Goal: Task Accomplishment & Management: Manage account settings

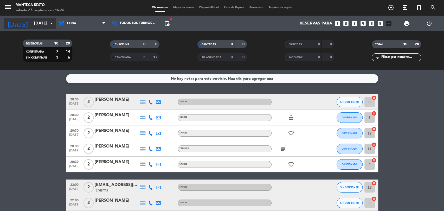
click at [47, 24] on input "[DATE]" at bounding box center [58, 23] width 55 height 10
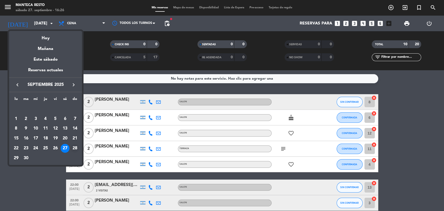
click at [74, 146] on div "28" at bounding box center [75, 148] width 9 height 9
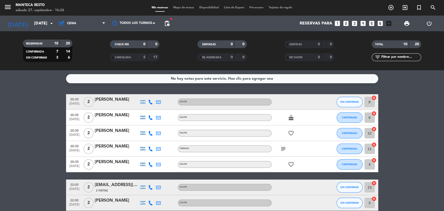
type input "[DATE]"
click at [87, 23] on span "Cena" at bounding box center [82, 23] width 52 height 11
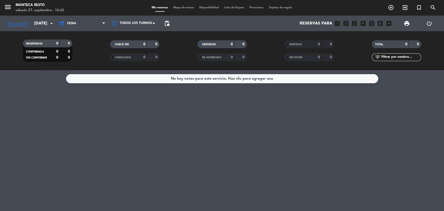
drag, startPoint x: 90, startPoint y: 23, endPoint x: 92, endPoint y: 41, distance: 18.1
click at [90, 24] on span "Cena" at bounding box center [82, 23] width 52 height 11
click at [86, 28] on span "Cena" at bounding box center [82, 23] width 52 height 11
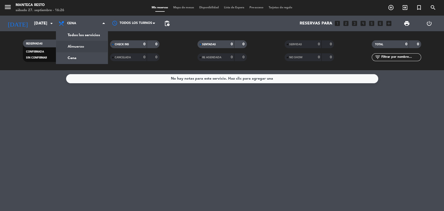
drag, startPoint x: 90, startPoint y: 50, endPoint x: 198, endPoint y: 11, distance: 115.1
click at [90, 49] on div "menu Manteca Resto [DATE] 27. septiembre - 16:26 Mis reservas Mapa de mesas Dis…" at bounding box center [222, 35] width 444 height 70
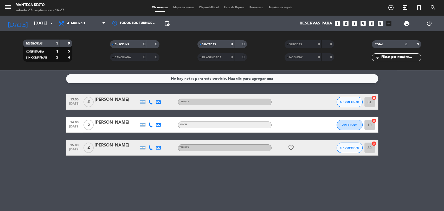
click at [118, 102] on div "[PERSON_NAME]" at bounding box center [117, 99] width 44 height 7
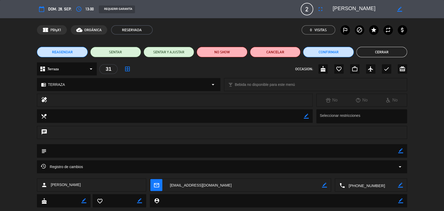
click at [394, 53] on button "Cerrar" at bounding box center [381, 52] width 51 height 10
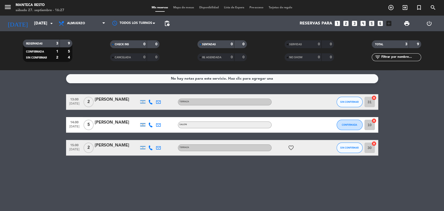
click at [177, 8] on span "Mapa de mesas" at bounding box center [184, 7] width 26 height 3
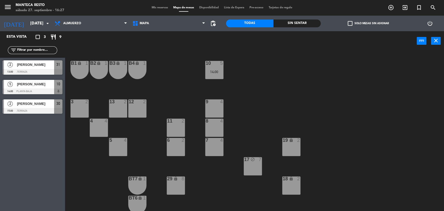
scroll to position [77, 0]
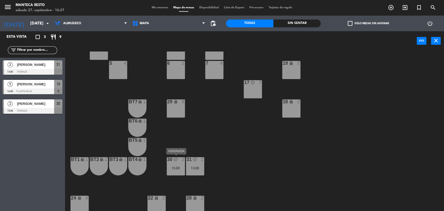
click at [192, 171] on div "31 block 2 13:00" at bounding box center [195, 166] width 18 height 18
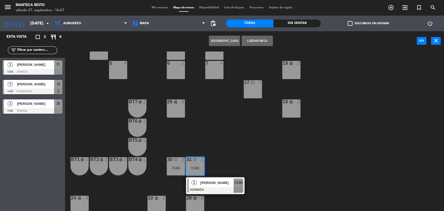
click at [196, 182] on span "2" at bounding box center [193, 182] width 5 height 5
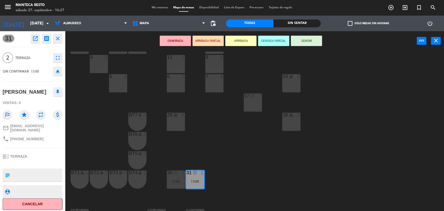
scroll to position [40, 0]
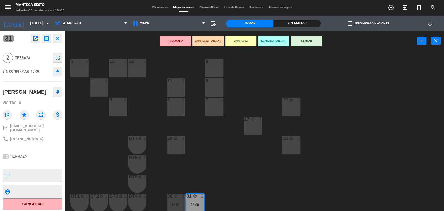
click at [145, 74] on div "12 2" at bounding box center [137, 68] width 18 height 18
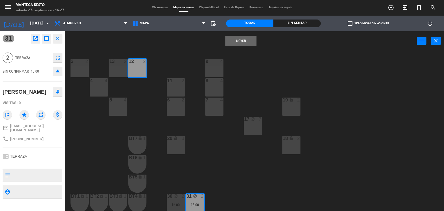
click at [231, 41] on button "Mover" at bounding box center [240, 41] width 31 height 10
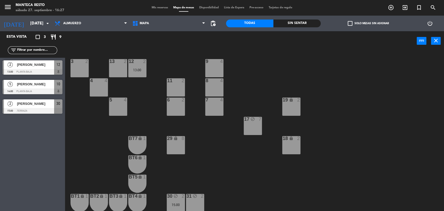
click at [155, 9] on div "Mis reservas Mapa de mesas Disponibilidad Lista de Espera Pre-acceso Tarjetas d…" at bounding box center [222, 7] width 146 height 5
click at [156, 5] on div "Mis reservas Mapa de mesas Disponibilidad Lista de Espera Pre-acceso Tarjetas d…" at bounding box center [222, 7] width 146 height 5
click at [76, 27] on span "Almuerzo" at bounding box center [91, 23] width 78 height 11
click at [28, 26] on input "[DATE]" at bounding box center [55, 23] width 55 height 10
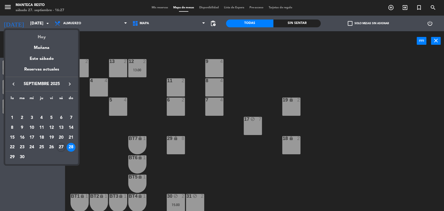
click at [43, 40] on div "Hoy" at bounding box center [41, 35] width 73 height 11
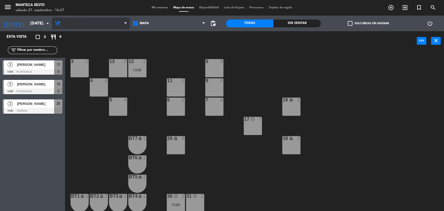
type input "[DATE]"
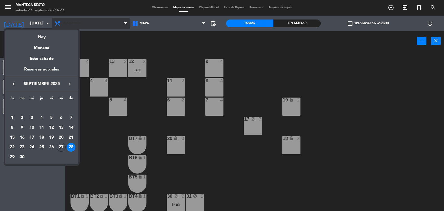
scroll to position [0, 0]
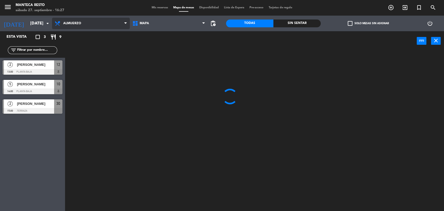
click at [83, 23] on span "Almuerzo" at bounding box center [91, 23] width 78 height 11
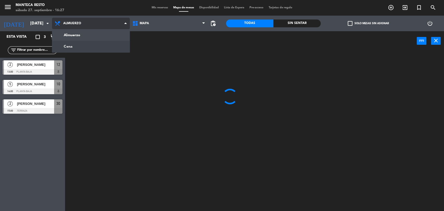
click at [85, 49] on ng-component "menu Manteca Resto [DATE] 27. septiembre - 16:27 Mis reservas Mapa de mesas Dis…" at bounding box center [222, 106] width 444 height 212
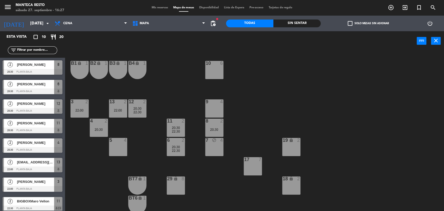
click at [162, 8] on span "Mis reservas" at bounding box center [160, 7] width 22 height 3
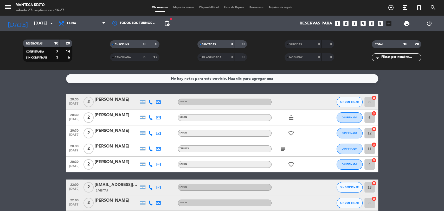
scroll to position [80, 0]
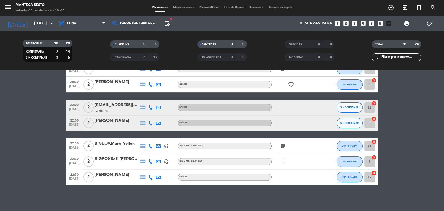
click at [150, 148] on icon at bounding box center [150, 146] width 5 height 5
click at [150, 122] on icon at bounding box center [150, 123] width 5 height 5
click at [148, 115] on span "Copiar" at bounding box center [146, 114] width 11 height 5
click at [33, 108] on bookings-row "20:30 [DATE] 2 [PERSON_NAME] SALON SIN CONFIRMAR 8 cancel 20:30 [DATE] 2 [PERSO…" at bounding box center [222, 99] width 444 height 171
click at [150, 105] on icon at bounding box center [150, 107] width 5 height 5
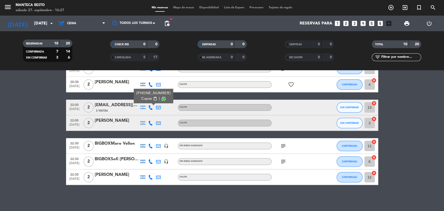
drag, startPoint x: 150, startPoint y: 84, endPoint x: 145, endPoint y: 84, distance: 4.5
click at [149, 84] on icon at bounding box center [150, 84] width 5 height 5
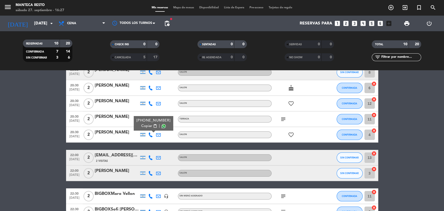
scroll to position [0, 0]
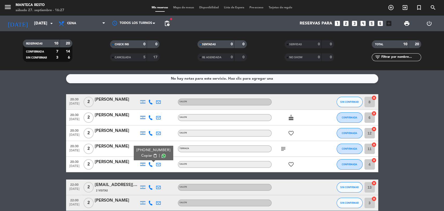
click at [152, 101] on icon at bounding box center [150, 102] width 5 height 5
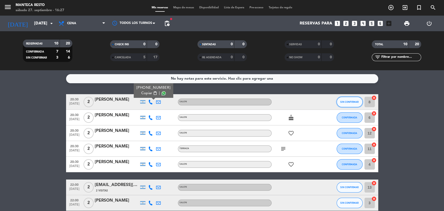
click at [343, 102] on span "SIN CONFIRMAR" at bounding box center [349, 101] width 18 height 3
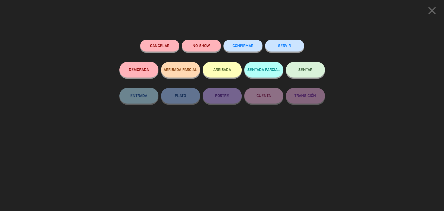
drag, startPoint x: 252, startPoint y: 40, endPoint x: 255, endPoint y: 19, distance: 20.6
click at [252, 40] on div "CONFIRMAR" at bounding box center [242, 51] width 39 height 22
drag, startPoint x: 235, startPoint y: 45, endPoint x: 271, endPoint y: 4, distance: 55.1
click at [235, 44] on span "CONFIRMAR" at bounding box center [243, 45] width 21 height 4
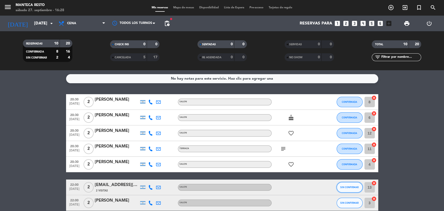
click at [350, 186] on span "SIN CONFIRMAR" at bounding box center [349, 187] width 18 height 3
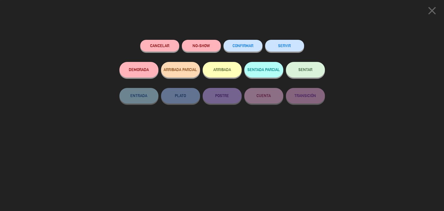
click at [242, 38] on div "Cancelar NO-SHOW CONFIRMAR SERVIR DEMORADA ARRIBADA PARCIAL ARRIBADA SENTADA PA…" at bounding box center [222, 123] width 213 height 175
click at [242, 39] on div "Cancelar NO-SHOW CONFIRMAR SERVIR DEMORADA ARRIBADA PARCIAL ARRIBADA SENTADA PA…" at bounding box center [222, 123] width 213 height 175
click at [242, 43] on button "CONFIRMAR" at bounding box center [242, 46] width 39 height 12
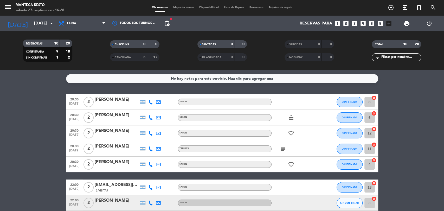
drag, startPoint x: 155, startPoint y: 203, endPoint x: 152, endPoint y: 204, distance: 2.9
click at [155, 203] on div at bounding box center [159, 202] width 8 height 15
click at [152, 204] on icon at bounding box center [150, 203] width 5 height 5
click at [147, 191] on span "Copiar" at bounding box center [146, 193] width 11 height 5
